Goal: Communication & Community: Answer question/provide support

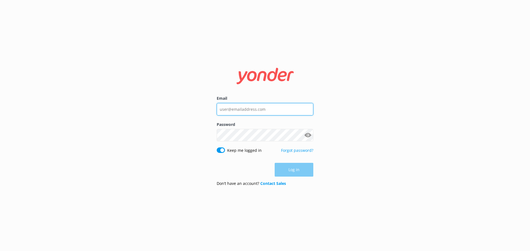
type input "[EMAIL_ADDRESS][DOMAIN_NAME]"
click at [296, 167] on div "Log in" at bounding box center [264, 170] width 97 height 14
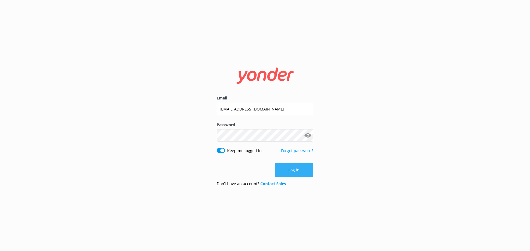
click at [296, 170] on button "Log in" at bounding box center [293, 170] width 39 height 14
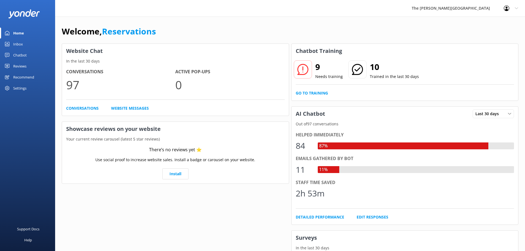
click at [35, 43] on link "Inbox" at bounding box center [27, 44] width 55 height 11
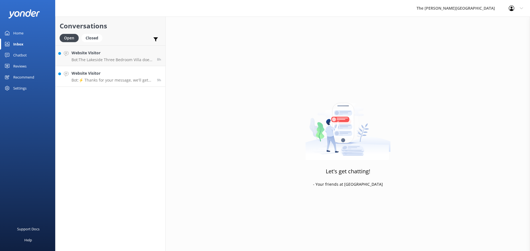
click at [89, 76] on h4 "Website Visitor" at bounding box center [111, 73] width 81 height 6
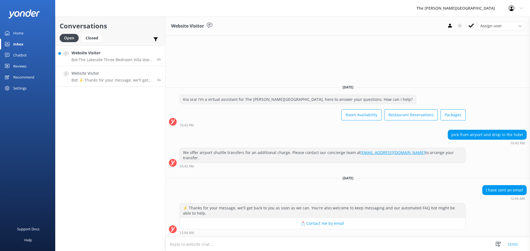
click at [106, 57] on div "Website Visitor Bot: The Lakeside Three Bedroom Villa does not include a washer…" at bounding box center [111, 56] width 81 height 12
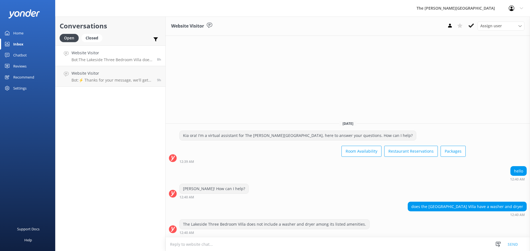
click at [256, 227] on div "The Lakeside Three Bedroom Villa does not include a washer and dryer among its …" at bounding box center [274, 224] width 189 height 9
click at [237, 244] on textarea at bounding box center [347, 245] width 364 height 14
click at [107, 78] on p "Bot: ⚡ Thanks for your message, we'll get back to you as soon as we can. You're…" at bounding box center [111, 80] width 81 height 5
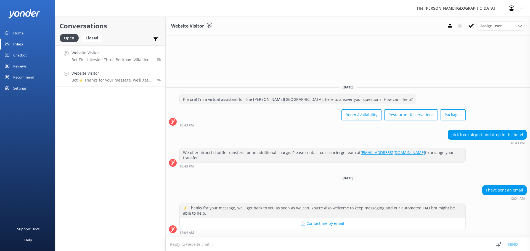
click at [106, 56] on h4 "Website Visitor" at bounding box center [111, 53] width 81 height 6
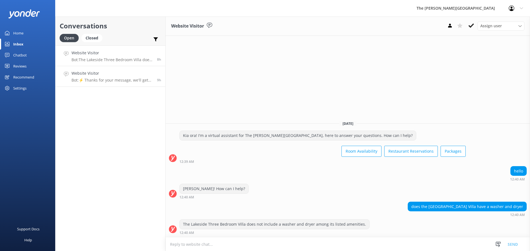
click at [106, 75] on h4 "Website Visitor" at bounding box center [111, 73] width 81 height 6
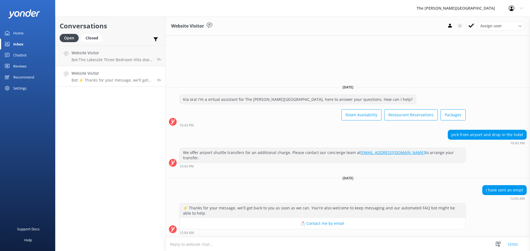
click at [300, 207] on div "⚡ Thanks for your message, we'll get back to you as soon as we can. You're also…" at bounding box center [322, 211] width 285 height 15
click at [471, 26] on use at bounding box center [471, 25] width 6 height 4
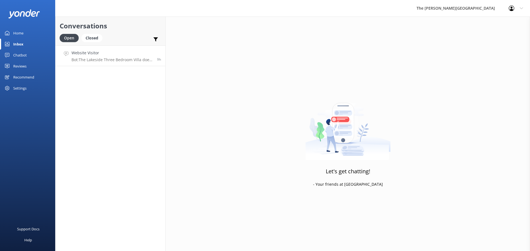
click at [95, 54] on h4 "Website Visitor" at bounding box center [111, 53] width 81 height 6
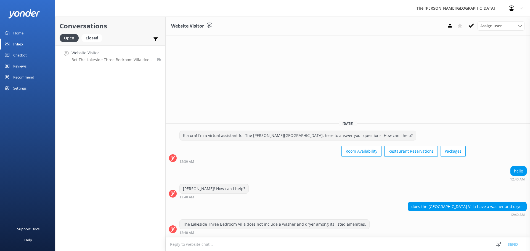
click at [104, 55] on h4 "Website Visitor" at bounding box center [111, 53] width 81 height 6
click at [331, 238] on textarea at bounding box center [347, 245] width 364 height 14
click at [255, 241] on textarea at bounding box center [347, 245] width 364 height 14
drag, startPoint x: 522, startPoint y: 205, endPoint x: 408, endPoint y: 206, distance: 114.2
click at [408, 206] on div "does the [GEOGRAPHIC_DATA] Villa have a washer and dryer" at bounding box center [467, 206] width 118 height 9
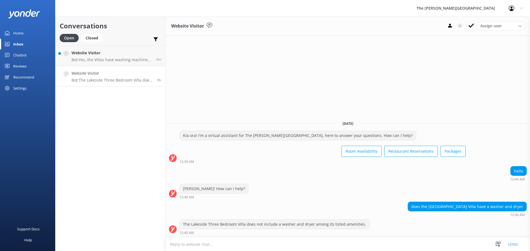
copy div "does the [GEOGRAPHIC_DATA] Villa have a washer and dryer"
click at [213, 241] on textarea at bounding box center [347, 245] width 364 height 14
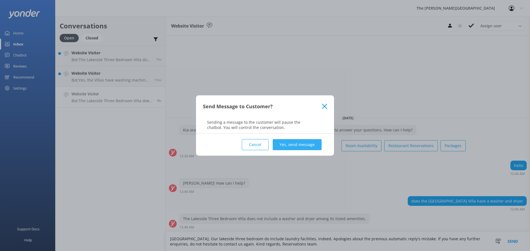
type textarea "[GEOGRAPHIC_DATA], Our lakeside three bedroom do include laundry facilities, in…"
click at [295, 140] on button "Yes, send message" at bounding box center [296, 144] width 49 height 11
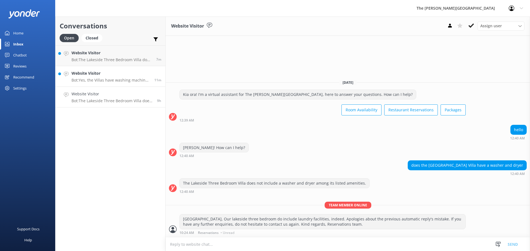
click at [96, 75] on h4 "Website Visitor" at bounding box center [110, 73] width 79 height 6
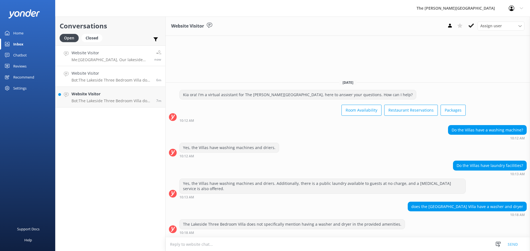
click at [114, 55] on h4 "Website Visitor" at bounding box center [110, 53] width 79 height 6
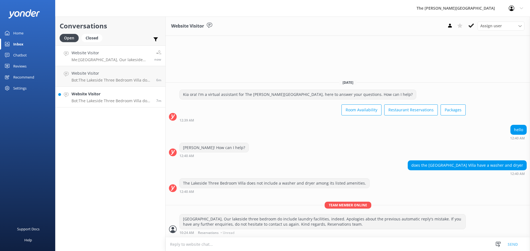
click at [103, 99] on p "Bot: The Lakeside Three Bedroom Villa does not include a washer and dryer among…" at bounding box center [111, 100] width 81 height 5
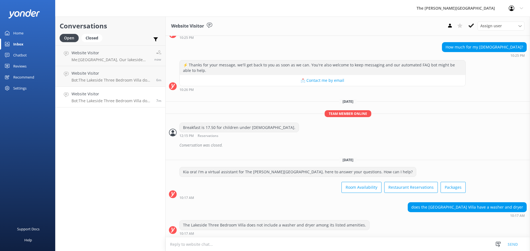
scroll to position [173, 0]
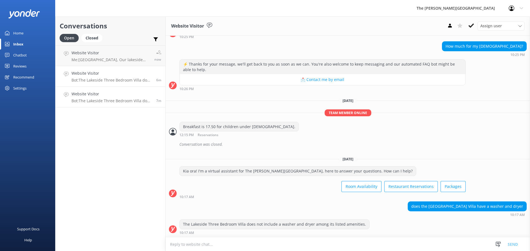
click at [109, 82] on p "Bot: The [GEOGRAPHIC_DATA] Villa does not specifically mention having a washer …" at bounding box center [111, 80] width 81 height 5
